Goal: Information Seeking & Learning: Find specific page/section

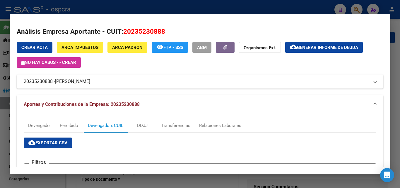
click at [244, 14] on mat-dialog-container "Análisis Empresa Aportante - CUIT: 20235230888 Crear Acta ARCA Impuestos ARCA P…" at bounding box center [200, 94] width 381 height 160
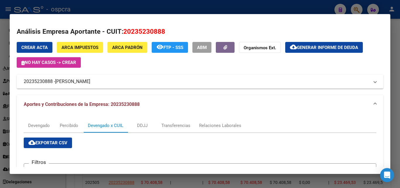
click at [276, 4] on div at bounding box center [200, 94] width 400 height 188
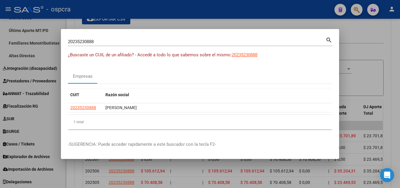
click at [285, 4] on div at bounding box center [200, 94] width 400 height 188
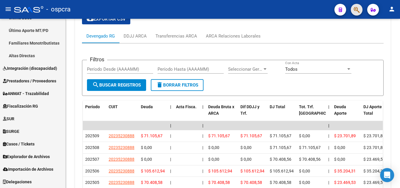
click at [360, 8] on button "button" at bounding box center [357, 10] width 12 height 12
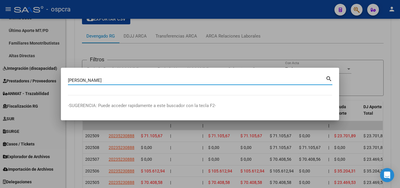
type input "[PERSON_NAME]"
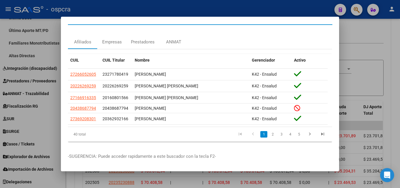
scroll to position [15, 0]
click at [269, 132] on link "2" at bounding box center [272, 134] width 7 height 6
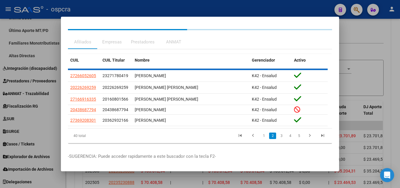
scroll to position [11, 0]
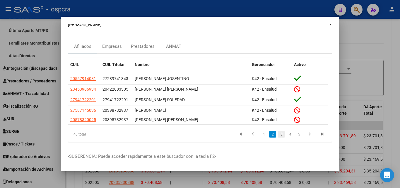
click at [279, 132] on link "3" at bounding box center [281, 134] width 7 height 6
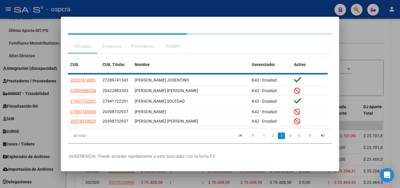
scroll to position [8, 0]
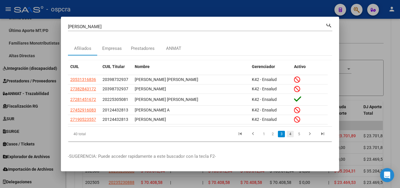
click at [287, 131] on link "4" at bounding box center [290, 134] width 7 height 6
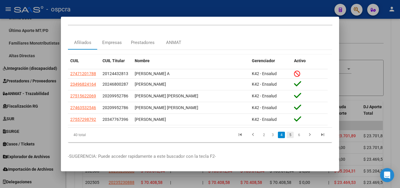
click at [287, 137] on link "5" at bounding box center [290, 135] width 7 height 6
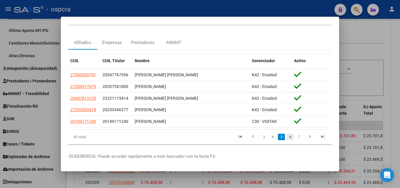
click at [287, 137] on link "6" at bounding box center [290, 137] width 7 height 6
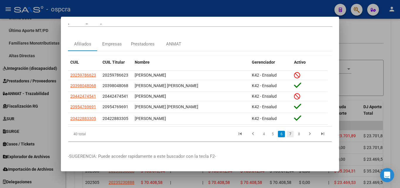
click at [287, 135] on link "7" at bounding box center [290, 134] width 7 height 6
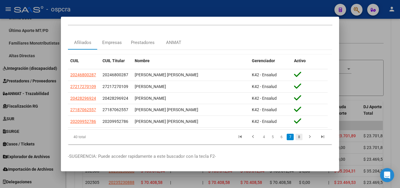
click at [296, 137] on link "8" at bounding box center [299, 137] width 7 height 6
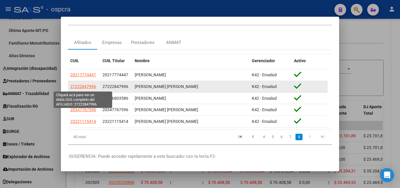
click at [85, 88] on span "27222847996" at bounding box center [83, 86] width 26 height 5
type textarea "27222847996"
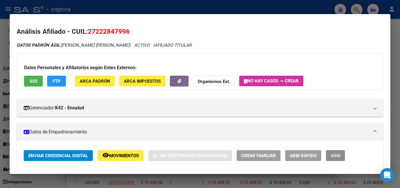
click at [336, 156] on span "ABM" at bounding box center [336, 155] width 10 height 5
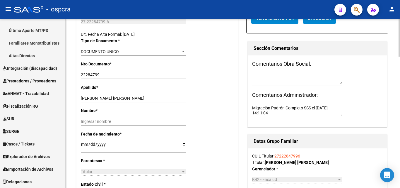
scroll to position [146, 0]
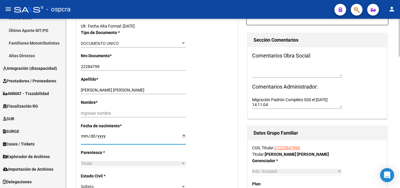
click at [183, 136] on input "[DATE]" at bounding box center [133, 138] width 105 height 9
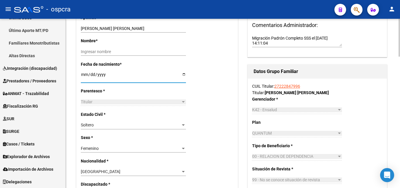
scroll to position [176, 0]
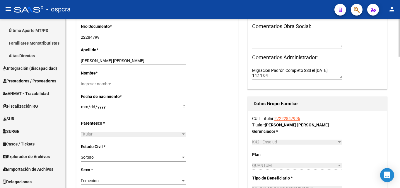
click at [183, 107] on input "[DATE]" at bounding box center [133, 108] width 105 height 9
click at [184, 109] on input "[DATE]" at bounding box center [133, 108] width 105 height 9
type input "[DATE]"
click at [106, 105] on input "[DATE]" at bounding box center [133, 108] width 105 height 9
click at [105, 107] on input "[DATE]" at bounding box center [133, 108] width 105 height 9
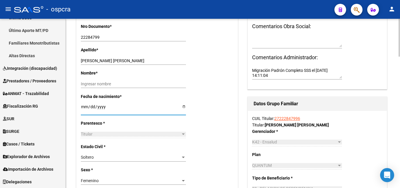
click at [104, 106] on input "[DATE]" at bounding box center [133, 108] width 105 height 9
type input "[DATE]"
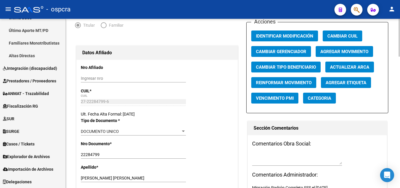
scroll to position [0, 0]
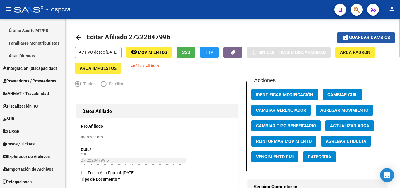
click at [363, 35] on span "Guardar cambios" at bounding box center [369, 37] width 41 height 5
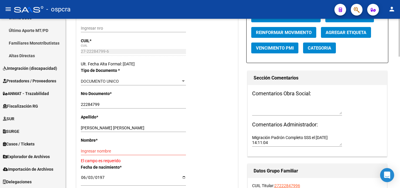
scroll to position [146, 0]
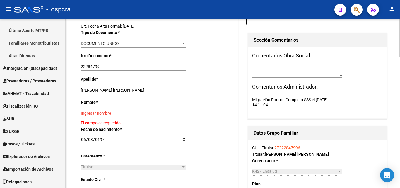
drag, startPoint x: 103, startPoint y: 90, endPoint x: 137, endPoint y: 89, distance: 34.0
click at [137, 89] on input "[PERSON_NAME] [PERSON_NAME]" at bounding box center [133, 90] width 105 height 5
type input "[PERSON_NAME]"
paste input ",[PERSON_NAME]"
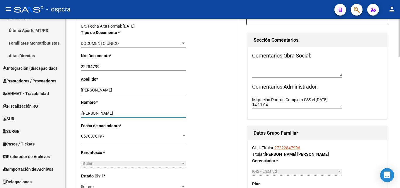
click at [82, 112] on input ",[PERSON_NAME]" at bounding box center [133, 113] width 105 height 5
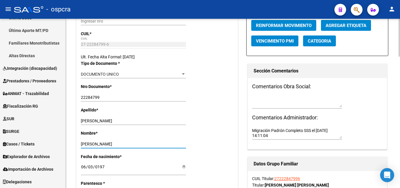
scroll to position [0, 0]
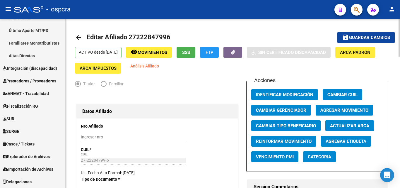
type input "[PERSON_NAME]"
click at [358, 38] on span "Guardar cambios" at bounding box center [369, 37] width 41 height 5
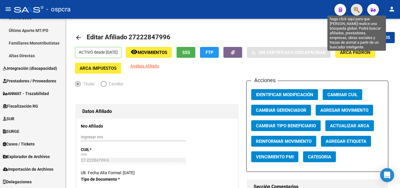
click at [356, 10] on icon "button" at bounding box center [357, 9] width 6 height 7
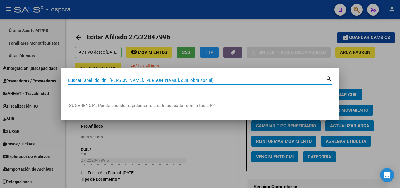
paste input "30664533"
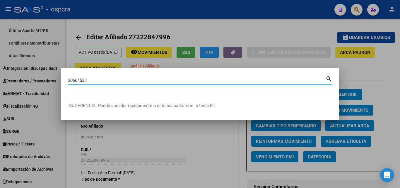
type input "30664533"
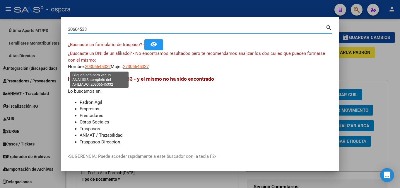
click at [100, 67] on span "20306645332" at bounding box center [98, 66] width 26 height 5
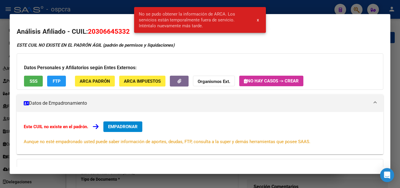
click at [0, 86] on div at bounding box center [200, 94] width 400 height 188
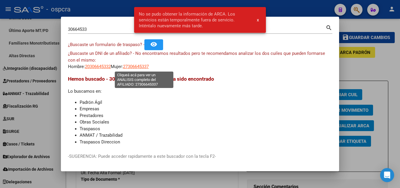
click at [149, 67] on span "27306645337" at bounding box center [136, 66] width 26 height 5
type textarea "27306645337"
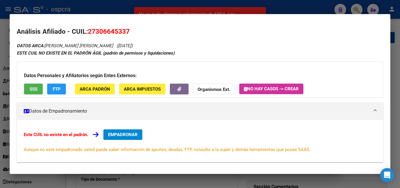
click at [0, 102] on div at bounding box center [200, 94] width 400 height 188
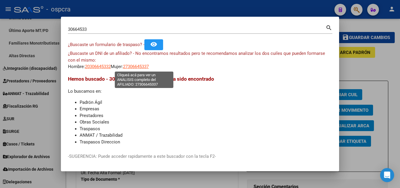
click at [149, 68] on span "27306645337" at bounding box center [136, 66] width 26 height 5
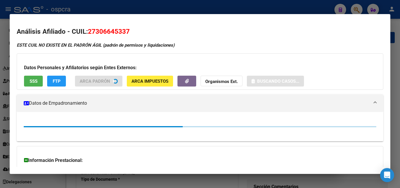
click at [34, 83] on button "SSS" at bounding box center [33, 81] width 19 height 11
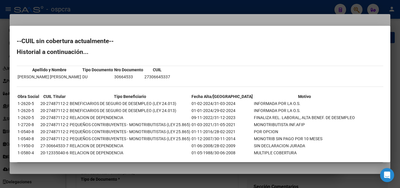
click at [107, 173] on div at bounding box center [200, 94] width 400 height 188
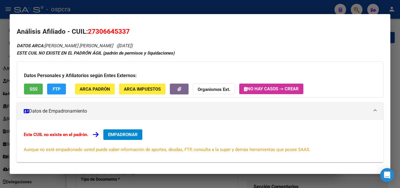
scroll to position [88, 0]
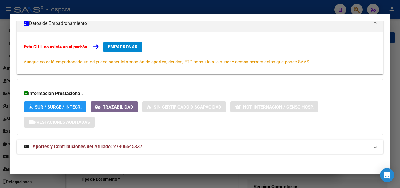
click at [118, 145] on span "Aportes y Contribuciones del Afiliado: 27306645337" at bounding box center [88, 147] width 110 height 6
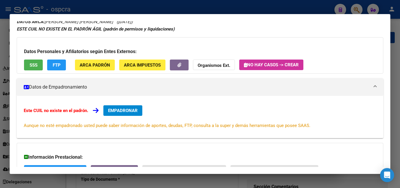
scroll to position [3, 0]
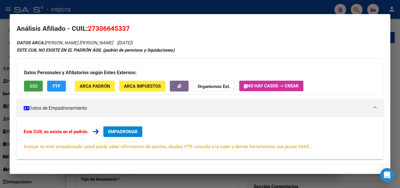
click at [41, 85] on button "SSS" at bounding box center [33, 86] width 19 height 11
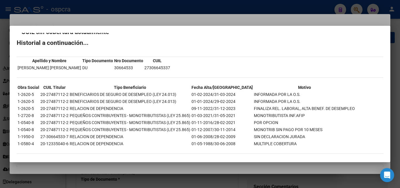
scroll to position [13, 0]
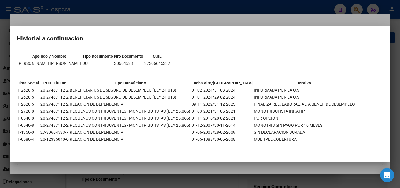
click at [32, 164] on div at bounding box center [200, 94] width 400 height 188
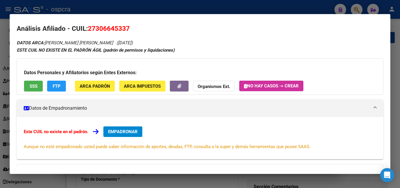
drag, startPoint x: 0, startPoint y: 178, endPoint x: 0, endPoint y: 140, distance: 37.8
click at [0, 176] on div at bounding box center [200, 94] width 400 height 188
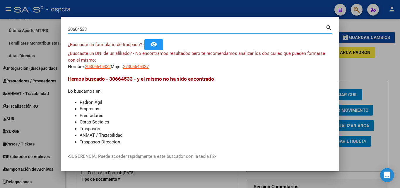
drag, startPoint x: 92, startPoint y: 32, endPoint x: 55, endPoint y: 30, distance: 37.5
click at [55, 30] on div "30664533 Buscar (apellido, dni, cuil, nro traspaso, cuit, obra social) search ¿…" at bounding box center [200, 94] width 400 height 188
paste input "27487112"
type input "27487112"
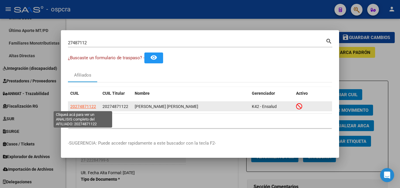
click at [87, 107] on span "20274871122" at bounding box center [83, 106] width 26 height 5
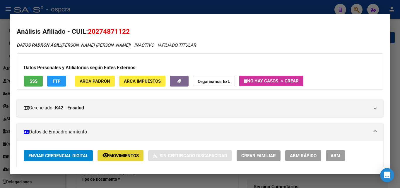
click at [130, 156] on span "Movimientos" at bounding box center [124, 155] width 30 height 5
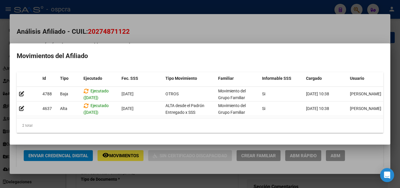
click at [207, 37] on div at bounding box center [200, 94] width 400 height 188
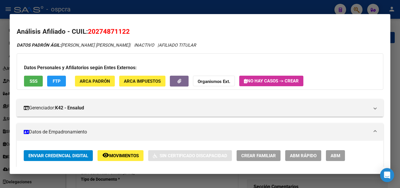
click at [32, 84] on button "SSS" at bounding box center [33, 81] width 19 height 11
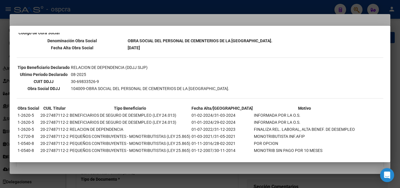
scroll to position [141, 0]
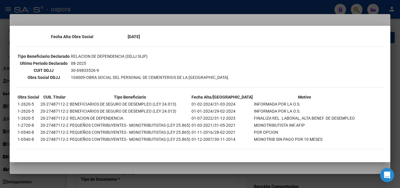
click at [103, 170] on div at bounding box center [200, 94] width 400 height 188
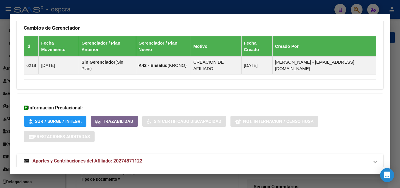
scroll to position [366, 0]
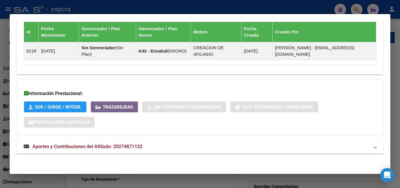
click at [127, 145] on span "Aportes y Contribuciones del Afiliado: 20274871122" at bounding box center [88, 147] width 110 height 6
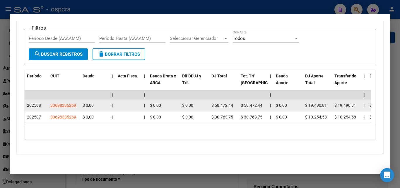
scroll to position [560, 0]
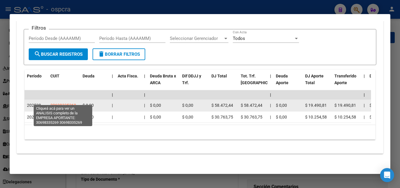
click at [71, 103] on span "30698335269" at bounding box center [63, 105] width 26 height 5
type textarea "30698335269"
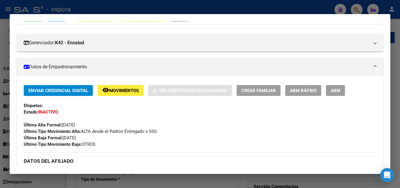
scroll to position [0, 0]
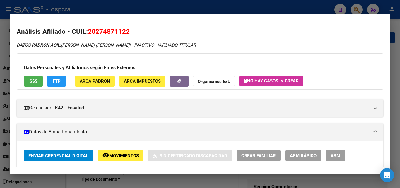
click at [127, 157] on span "Movimientos" at bounding box center [124, 155] width 30 height 5
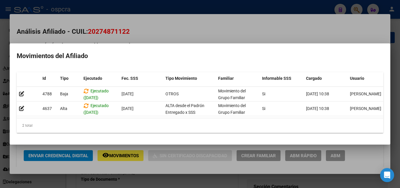
click at [0, 164] on div at bounding box center [200, 94] width 400 height 188
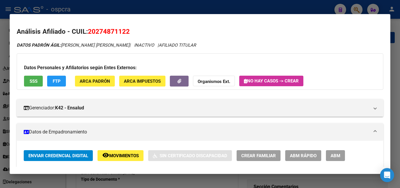
click at [0, 146] on div at bounding box center [200, 94] width 400 height 188
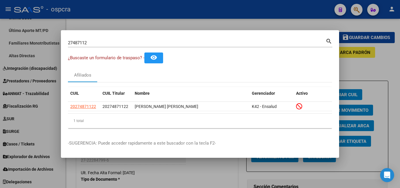
click at [219, 22] on div at bounding box center [200, 94] width 400 height 188
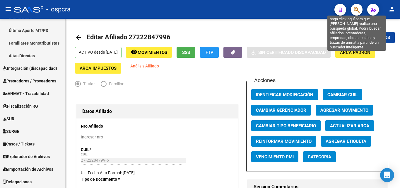
click at [357, 10] on icon "button" at bounding box center [357, 9] width 6 height 7
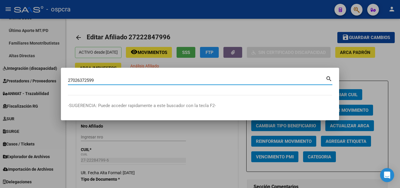
type input "27026372599"
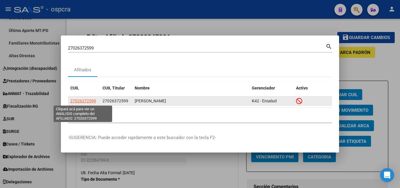
click at [84, 102] on span "27026372599" at bounding box center [83, 100] width 26 height 5
type textarea "27026372599"
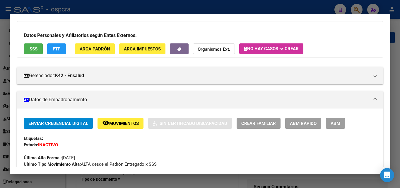
scroll to position [88, 0]
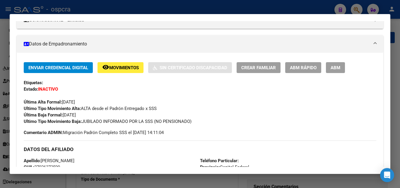
click at [125, 65] on span "remove_red_eye Movimientos" at bounding box center [120, 67] width 37 height 5
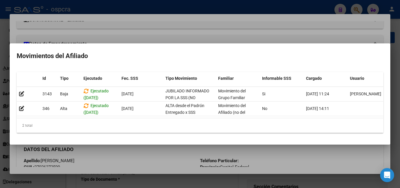
click at [124, 154] on div at bounding box center [200, 94] width 400 height 188
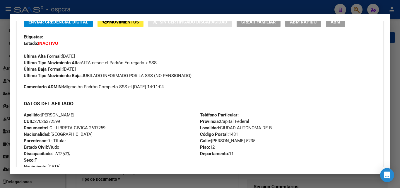
scroll to position [130, 0]
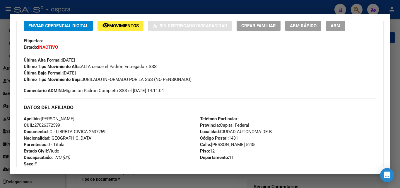
click at [116, 21] on button "remove_red_eye Movimientos" at bounding box center [121, 25] width 46 height 11
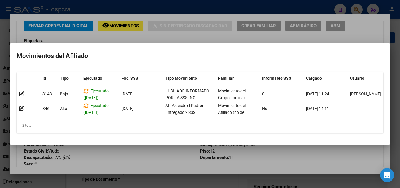
click at [165, 158] on div at bounding box center [200, 94] width 400 height 188
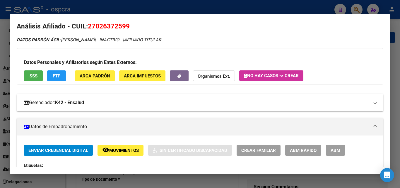
scroll to position [0, 0]
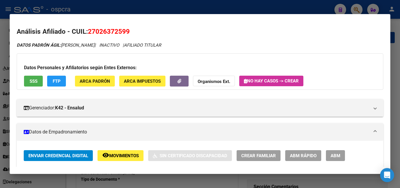
click at [339, 154] on span "ABM" at bounding box center [336, 155] width 10 height 5
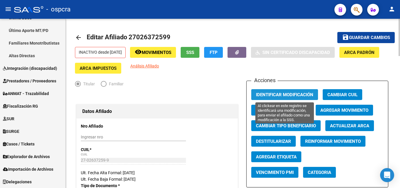
click at [301, 92] on span "Identificar Modificación" at bounding box center [284, 94] width 57 height 5
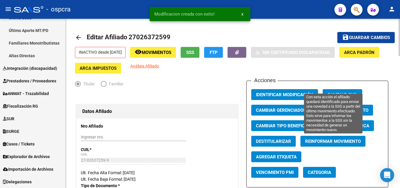
click at [341, 139] on span "Reinformar Movimiento" at bounding box center [333, 141] width 56 height 5
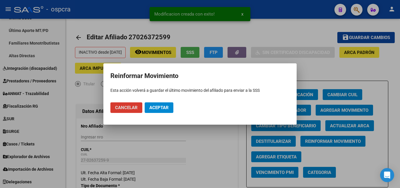
click at [168, 107] on span "Aceptar" at bounding box center [158, 107] width 19 height 5
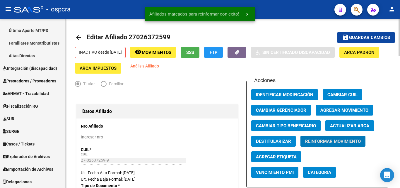
click at [167, 51] on span "Movimientos" at bounding box center [157, 52] width 30 height 5
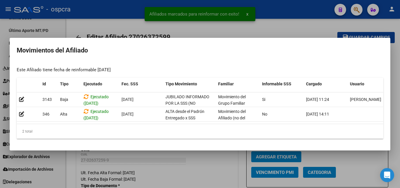
drag, startPoint x: 221, startPoint y: 170, endPoint x: 126, endPoint y: 116, distance: 109.9
click at [221, 169] on div at bounding box center [200, 94] width 400 height 188
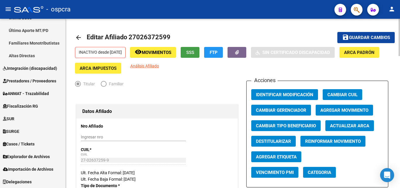
click at [200, 48] on button "SSS" at bounding box center [190, 52] width 19 height 11
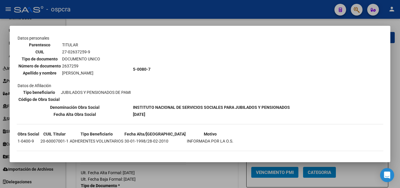
scroll to position [132, 0]
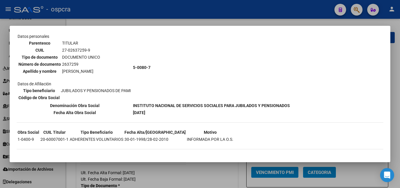
click at [189, 180] on div at bounding box center [200, 94] width 400 height 188
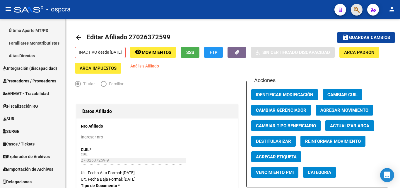
click at [352, 8] on button "button" at bounding box center [357, 10] width 12 height 12
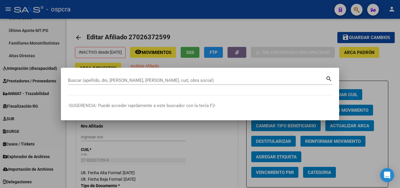
click at [186, 147] on div at bounding box center [200, 94] width 400 height 188
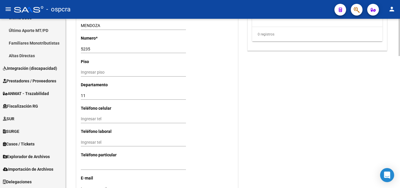
scroll to position [599, 0]
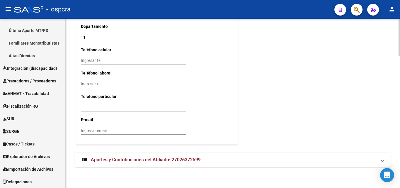
click at [127, 155] on mat-expansion-panel-header "Aportes y Contribuciones del Afiliado: 27026372599" at bounding box center [233, 160] width 316 height 14
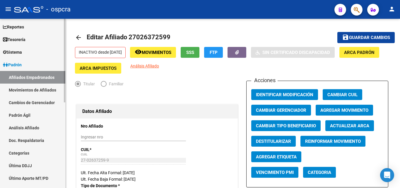
scroll to position [0, 0]
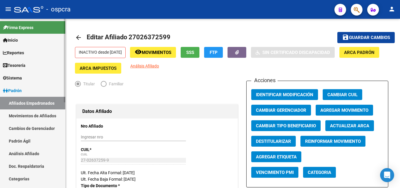
click at [31, 103] on link "Afiliados Empadronados" at bounding box center [32, 103] width 65 height 13
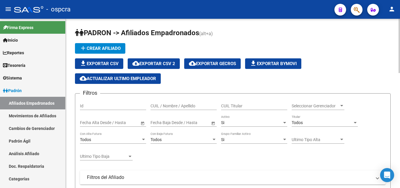
click at [133, 144] on div "Todos Con Alta Futura" at bounding box center [113, 140] width 66 height 17
click at [334, 139] on span "Ultimo Tipo Alta" at bounding box center [315, 139] width 47 height 5
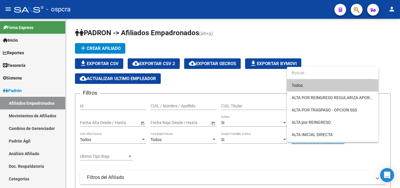
click at [312, 163] on div at bounding box center [200, 94] width 400 height 188
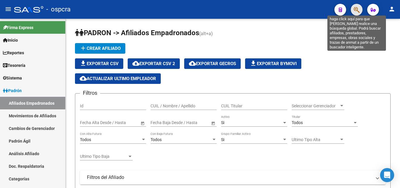
click at [357, 8] on icon "button" at bounding box center [357, 9] width 6 height 7
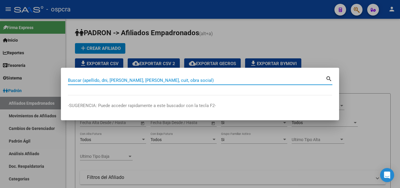
click at [316, 43] on div at bounding box center [200, 94] width 400 height 188
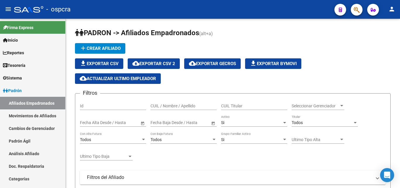
click at [359, 12] on icon "button" at bounding box center [357, 9] width 6 height 7
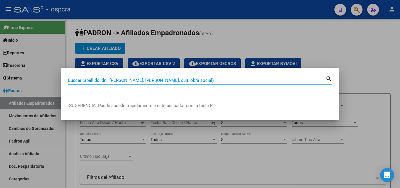
click at [80, 78] on input "Buscar (apellido, dni, [PERSON_NAME], [PERSON_NAME], cuit, obra social)" at bounding box center [197, 80] width 258 height 5
type input "c"
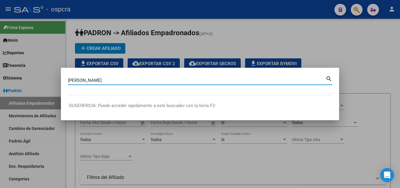
type input "[PERSON_NAME]"
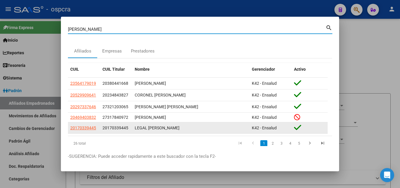
scroll to position [15, 0]
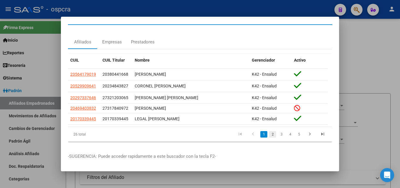
click at [269, 131] on link "2" at bounding box center [272, 134] width 7 height 6
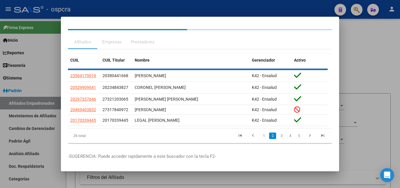
scroll to position [13, 0]
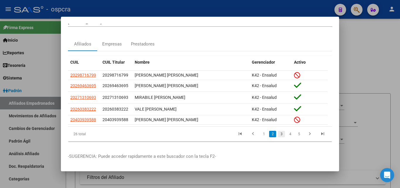
click at [278, 132] on link "3" at bounding box center [281, 134] width 7 height 6
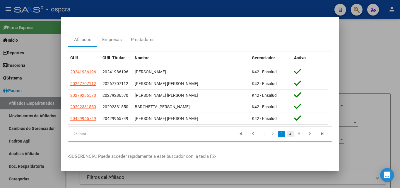
click at [287, 135] on link "4" at bounding box center [290, 134] width 7 height 6
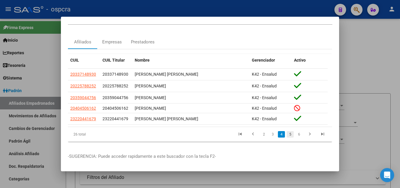
click at [287, 134] on link "5" at bounding box center [290, 134] width 7 height 6
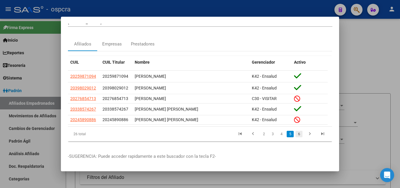
click at [296, 131] on link "6" at bounding box center [299, 134] width 7 height 6
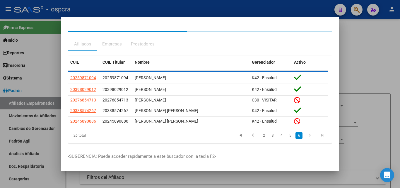
scroll to position [0, 0]
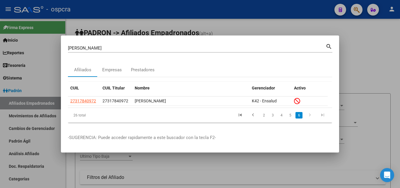
click at [398, 96] on div at bounding box center [200, 94] width 400 height 188
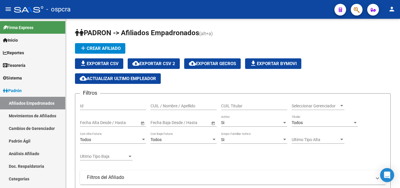
click at [357, 10] on icon "button" at bounding box center [357, 9] width 6 height 7
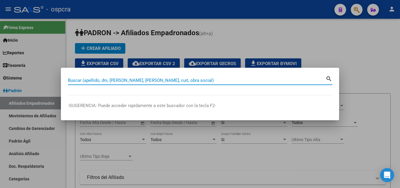
paste input "27487112"
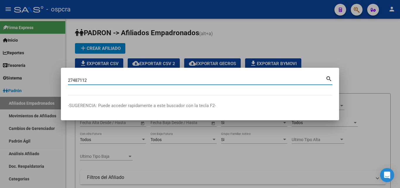
type input "27487112"
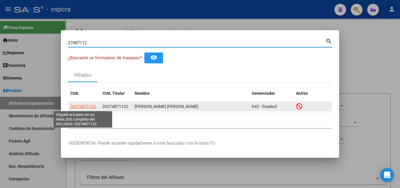
click at [91, 105] on span "20274871122" at bounding box center [83, 106] width 26 height 5
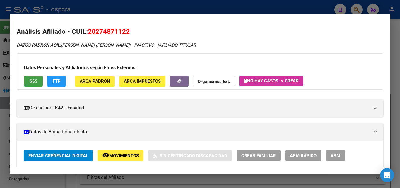
click at [33, 79] on span "SSS" at bounding box center [34, 81] width 8 height 5
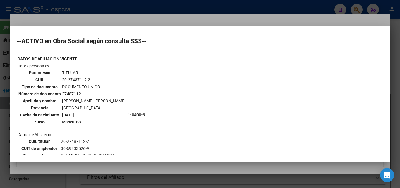
click at [207, 11] on div at bounding box center [200, 94] width 400 height 188
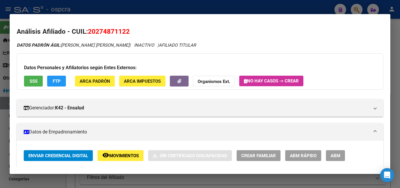
click at [130, 154] on span "Movimientos" at bounding box center [124, 155] width 30 height 5
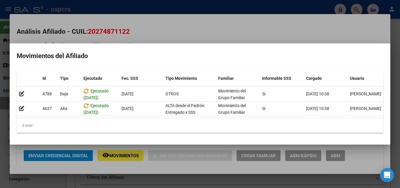
click at [200, 51] on h2 "Movimientos del Afiliado" at bounding box center [200, 55] width 367 height 11
click at [228, 20] on div at bounding box center [200, 94] width 400 height 188
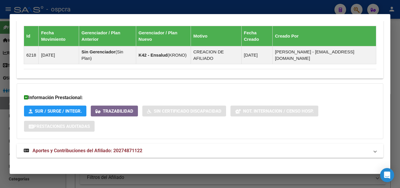
scroll to position [366, 0]
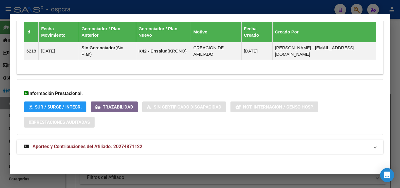
click at [104, 150] on strong "Aportes y Contribuciones del Afiliado: 20274871122" at bounding box center [83, 146] width 119 height 7
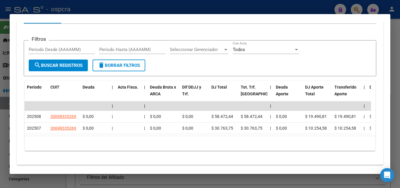
scroll to position [560, 0]
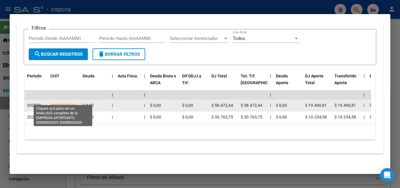
click at [75, 103] on span "30698335269" at bounding box center [63, 105] width 26 height 5
type textarea "30698335269"
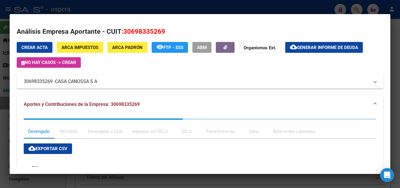
click at [0, 145] on div at bounding box center [200, 94] width 400 height 188
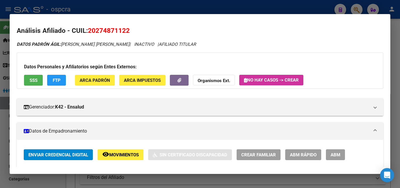
scroll to position [0, 0]
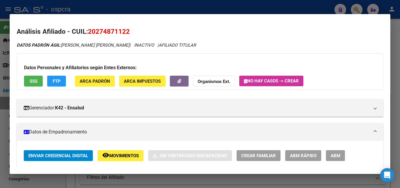
click at [0, 111] on div at bounding box center [200, 94] width 400 height 188
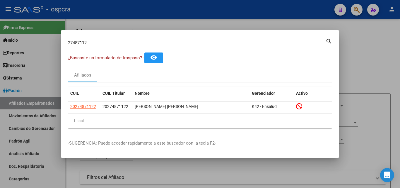
click at [390, 66] on div at bounding box center [200, 94] width 400 height 188
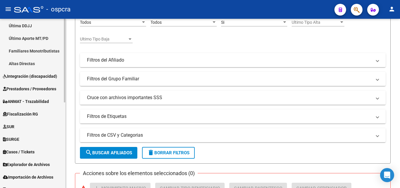
scroll to position [173, 0]
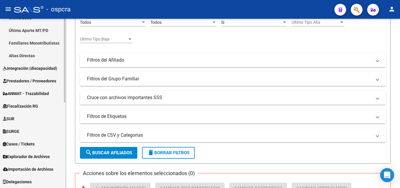
click at [46, 154] on span "Explorador de Archivos" at bounding box center [26, 156] width 47 height 6
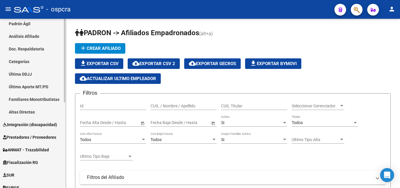
scroll to position [173, 0]
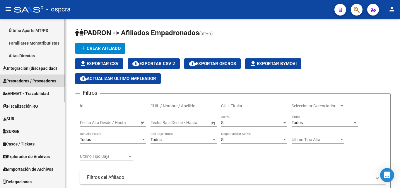
click at [33, 79] on span "Prestadores / Proveedores" at bounding box center [29, 81] width 53 height 6
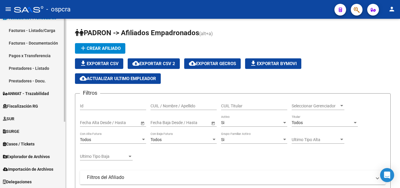
scroll to position [98, 0]
click at [38, 160] on link "Explorador de Archivos" at bounding box center [32, 156] width 65 height 13
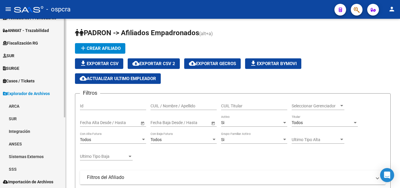
scroll to position [110, 0]
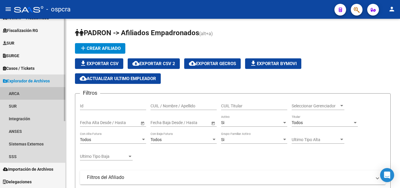
click at [19, 91] on link "ARCA" at bounding box center [32, 93] width 65 height 13
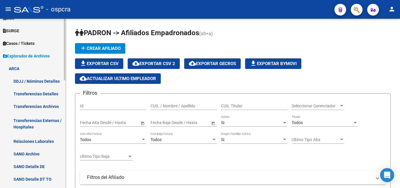
scroll to position [140, 0]
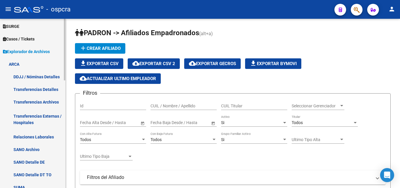
click at [39, 139] on link "Relaciones Laborales" at bounding box center [32, 136] width 65 height 13
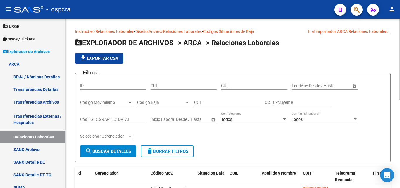
click at [354, 86] on span "Open calendar" at bounding box center [354, 86] width 14 height 14
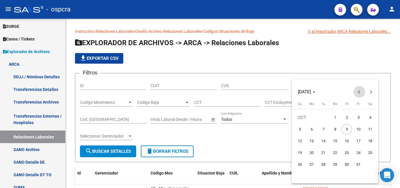
click at [357, 92] on span "Previous month" at bounding box center [360, 92] width 12 height 12
click at [358, 116] on span "1" at bounding box center [358, 117] width 11 height 11
type input "01/08/2025"
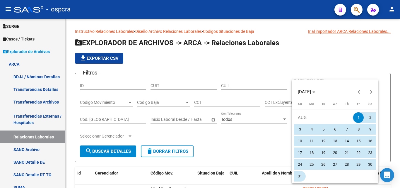
click at [302, 178] on span "31" at bounding box center [300, 176] width 11 height 11
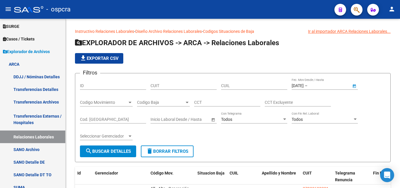
type input "31/08/2025"
click at [109, 150] on span "search Buscar Detalles" at bounding box center [108, 151] width 46 height 5
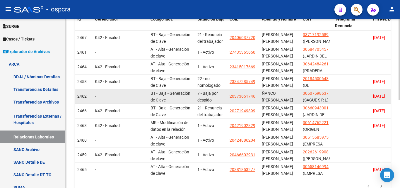
scroll to position [1, 0]
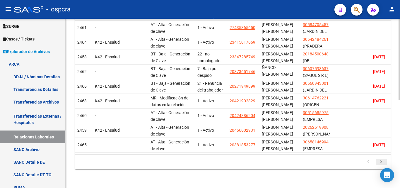
click at [380, 164] on icon "go to next page" at bounding box center [382, 162] width 8 height 7
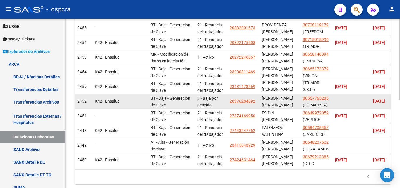
scroll to position [183, 0]
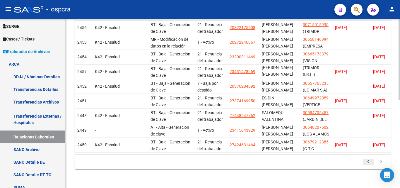
click at [369, 163] on icon "go to previous page" at bounding box center [369, 162] width 8 height 7
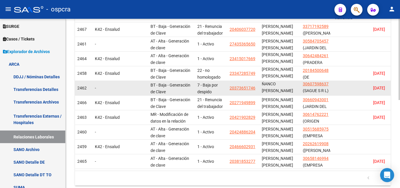
scroll to position [154, 0]
